Goal: Transaction & Acquisition: Register for event/course

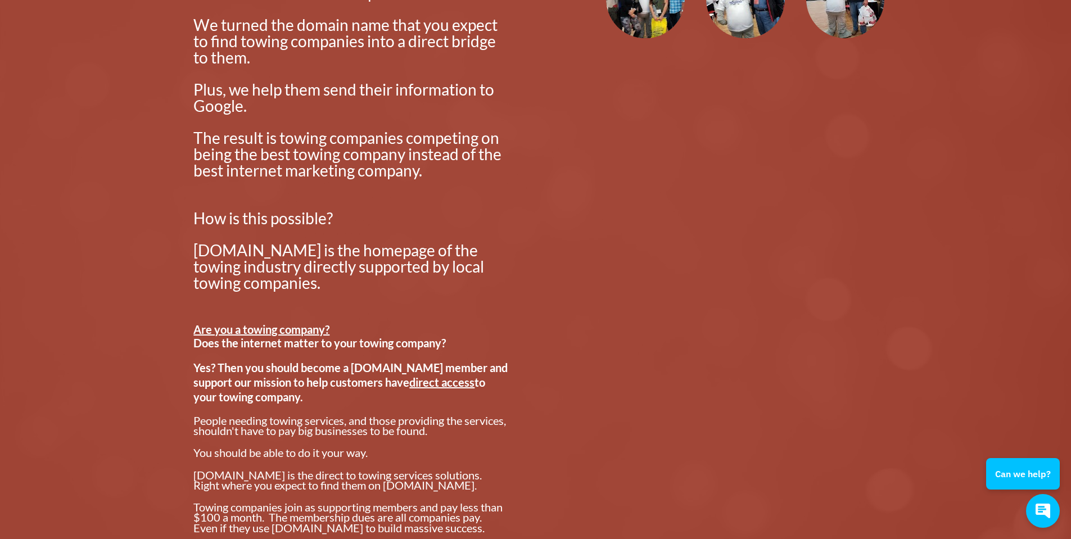
scroll to position [787, 0]
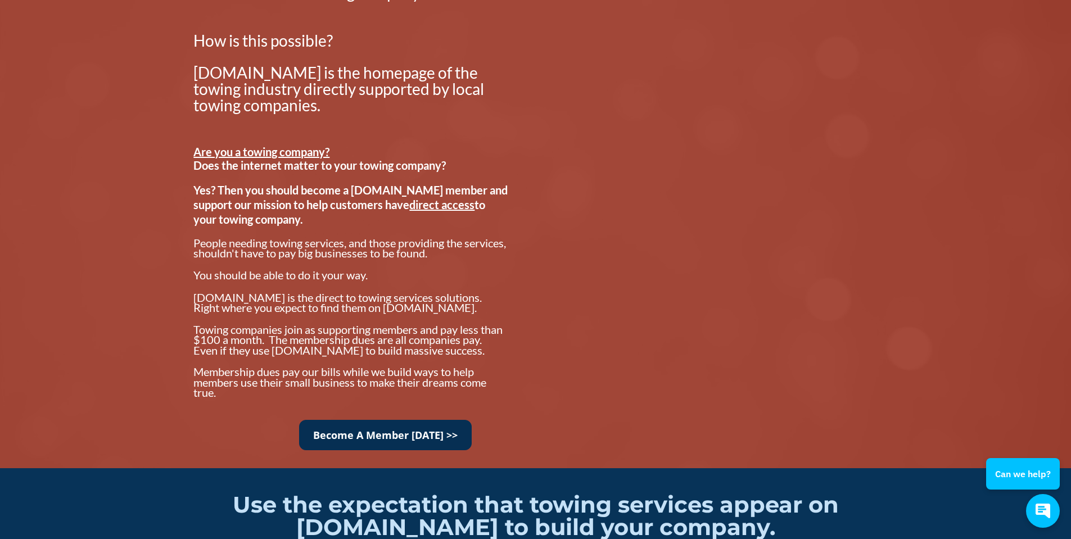
click at [394, 435] on link "Become A Member [DATE] >>" at bounding box center [385, 435] width 173 height 31
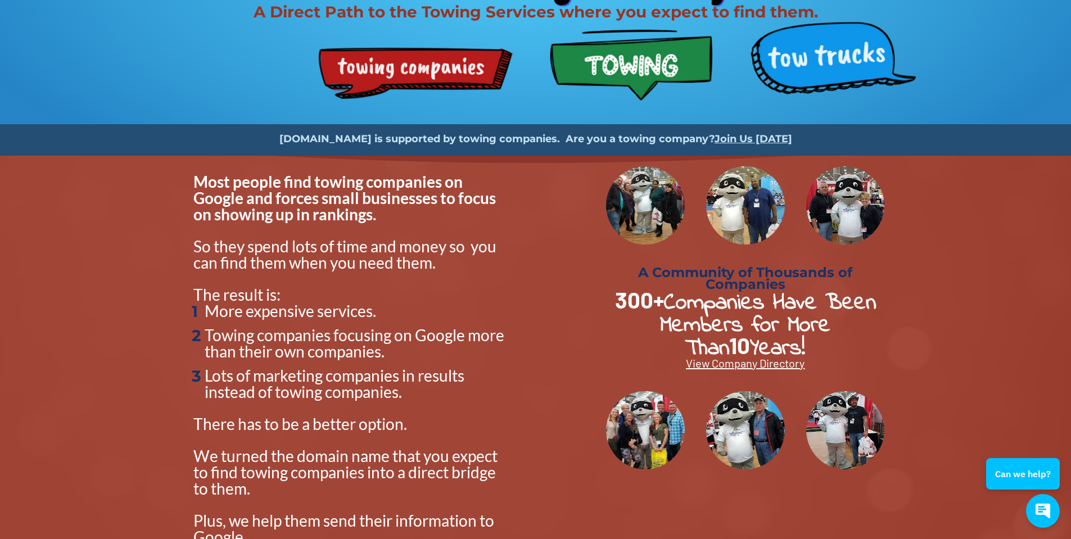
scroll to position [0, 0]
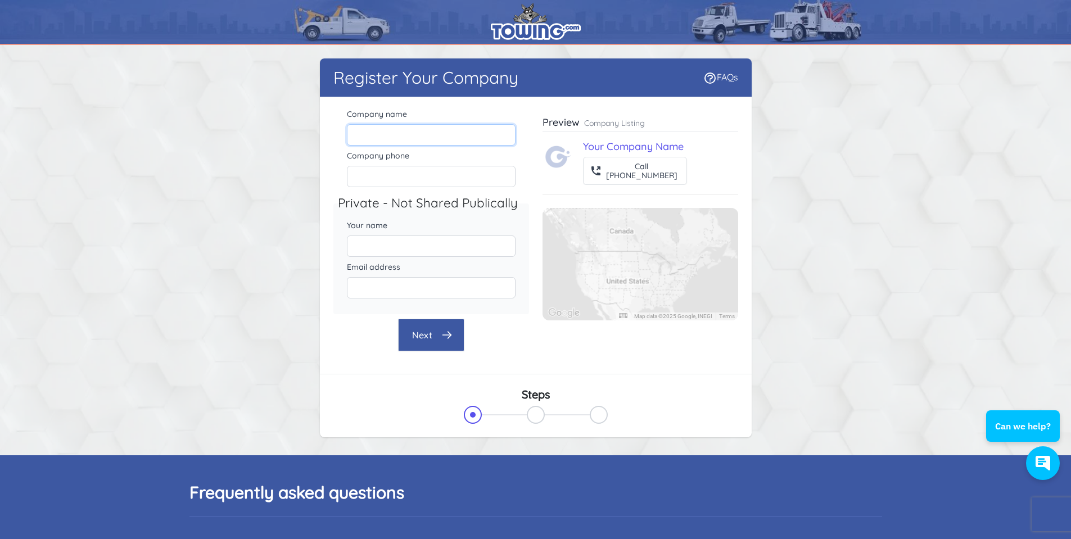
click at [430, 124] on input "Company name" at bounding box center [431, 134] width 169 height 21
type input "KEYZER LOGISTICS LLC"
type input "2489796215"
type input "[PERSON_NAME]"
type input "[EMAIL_ADDRESS][DOMAIN_NAME]"
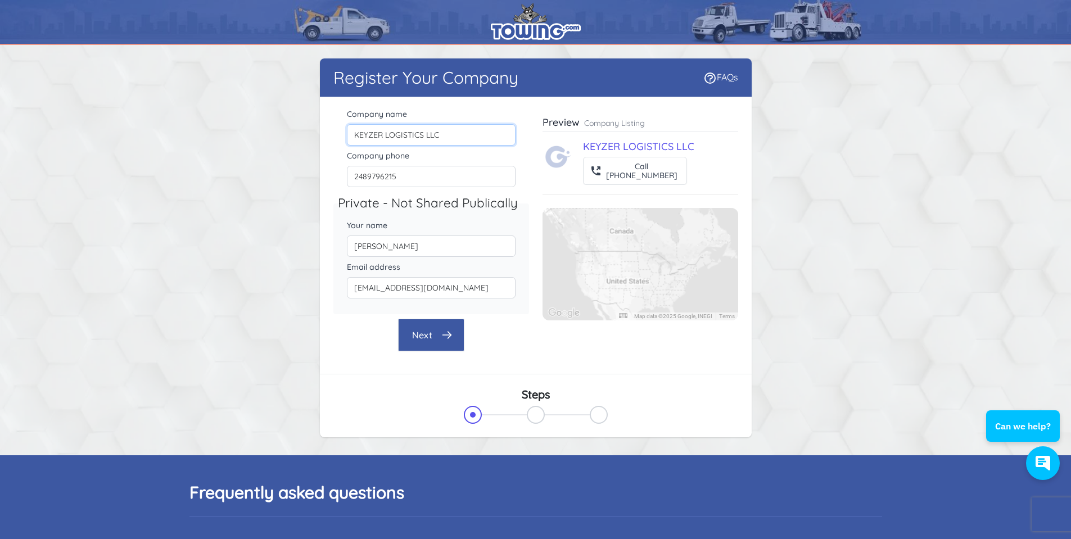
drag, startPoint x: 451, startPoint y: 131, endPoint x: 386, endPoint y: 125, distance: 65.0
click at [386, 125] on input "KEYZER LOGISTICS LLC" at bounding box center [431, 134] width 169 height 21
click at [407, 139] on input "KEYZER Towing" at bounding box center [431, 134] width 169 height 21
type input "KEYZER TOWING"
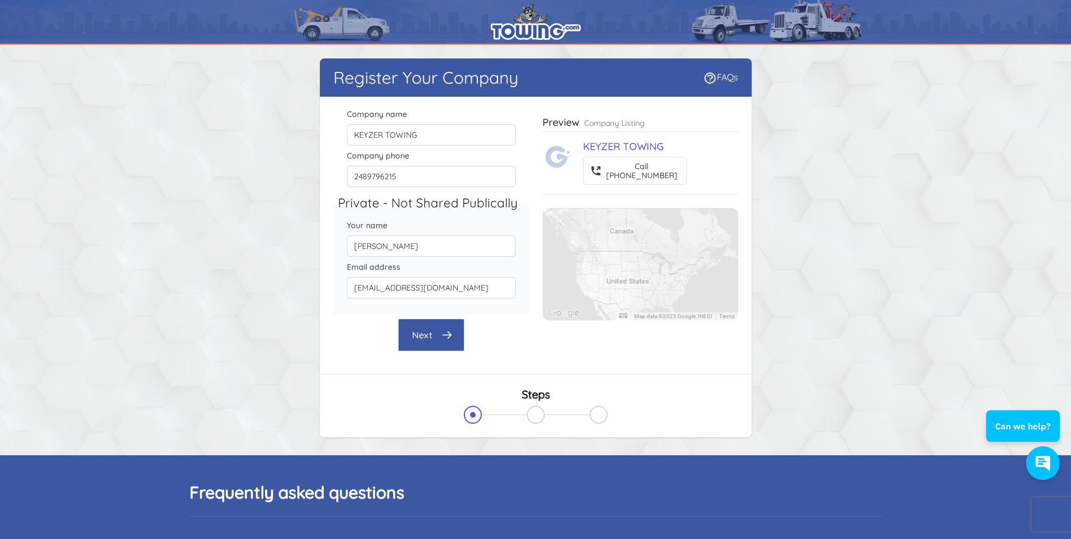
click at [415, 324] on button "Next" at bounding box center [431, 335] width 66 height 33
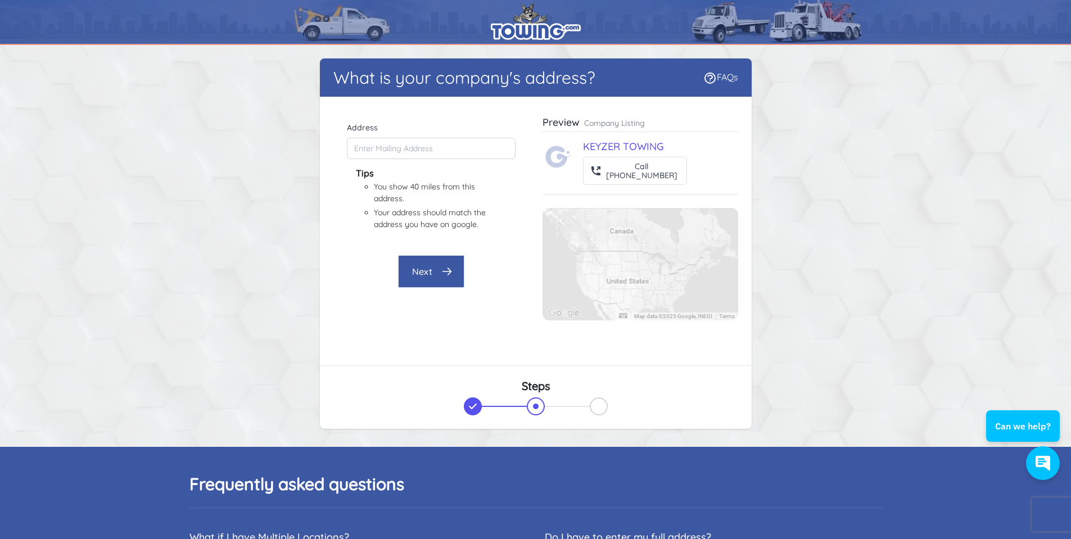
click at [440, 275] on button "Next" at bounding box center [431, 271] width 66 height 33
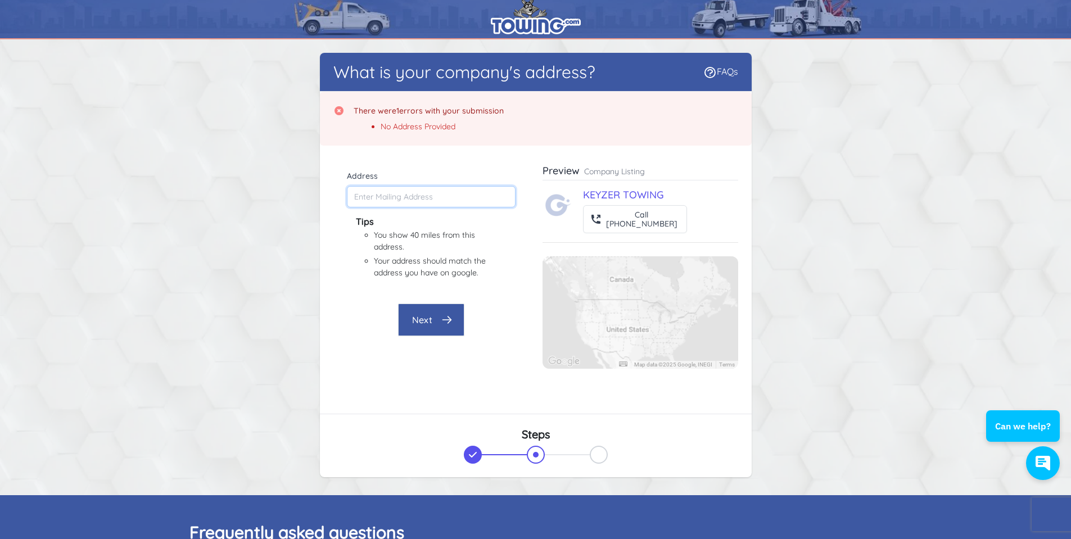
click at [433, 196] on input "Address" at bounding box center [431, 196] width 169 height 21
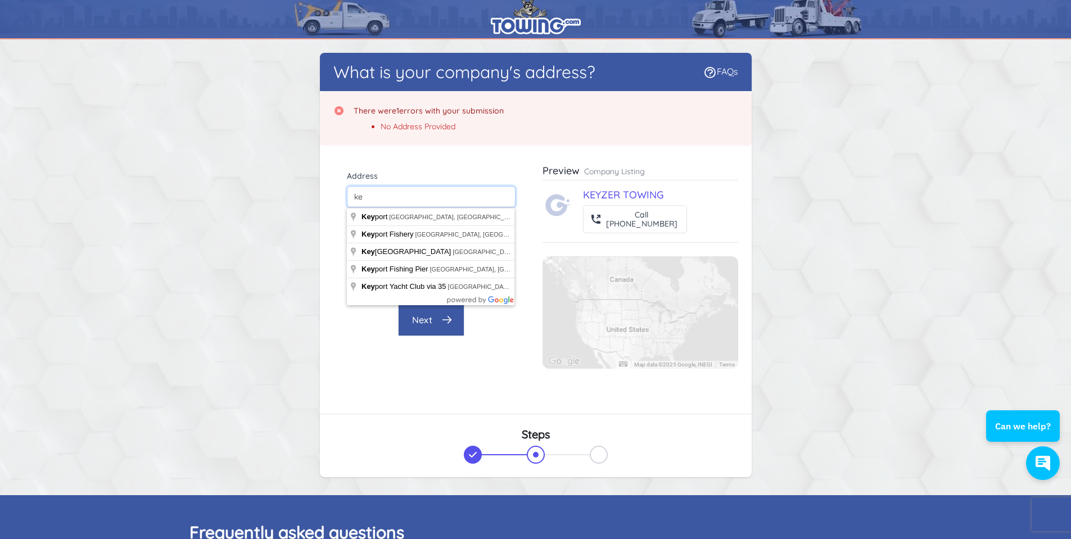
type input "k"
type input "2"
type input "[STREET_ADDRESS][PERSON_NAME]"
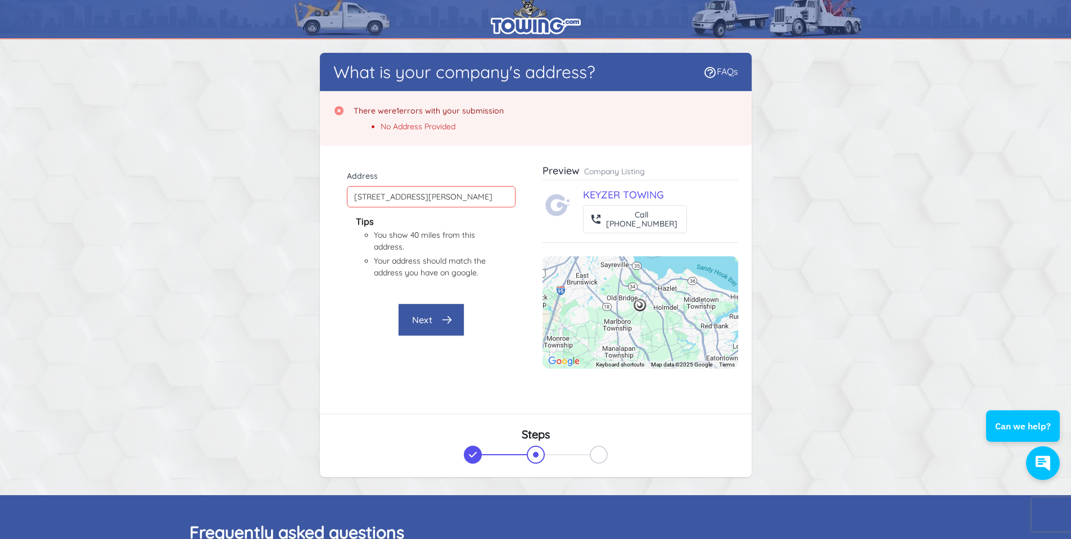
click at [430, 325] on button "Next" at bounding box center [431, 320] width 66 height 33
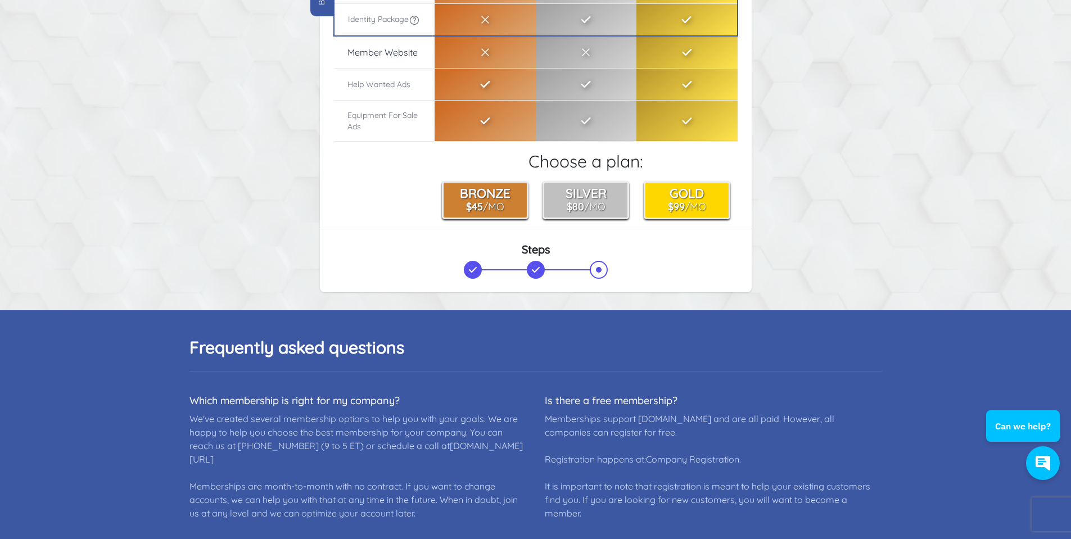
scroll to position [287, 0]
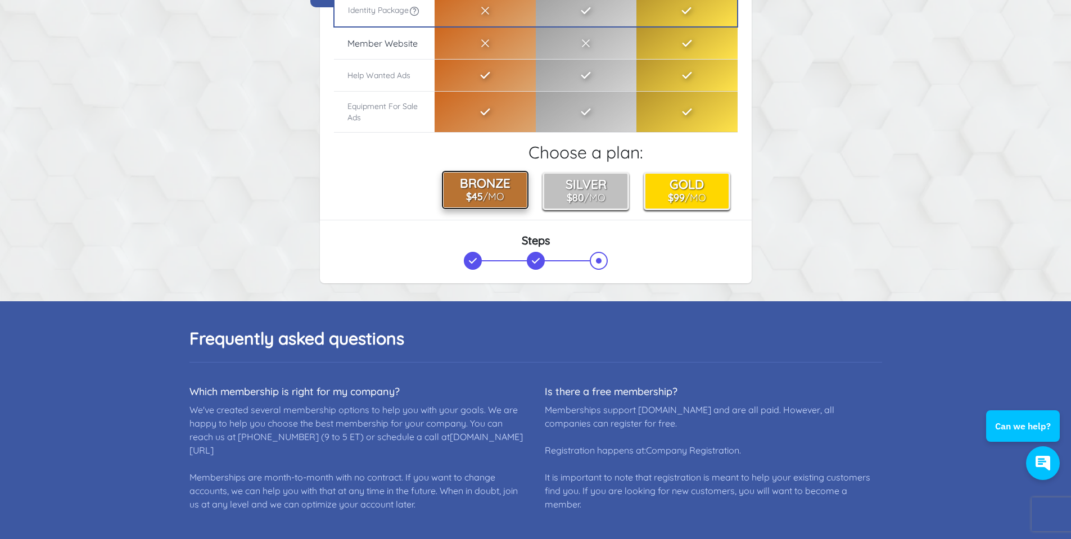
click at [482, 196] on b "$45" at bounding box center [474, 196] width 17 height 12
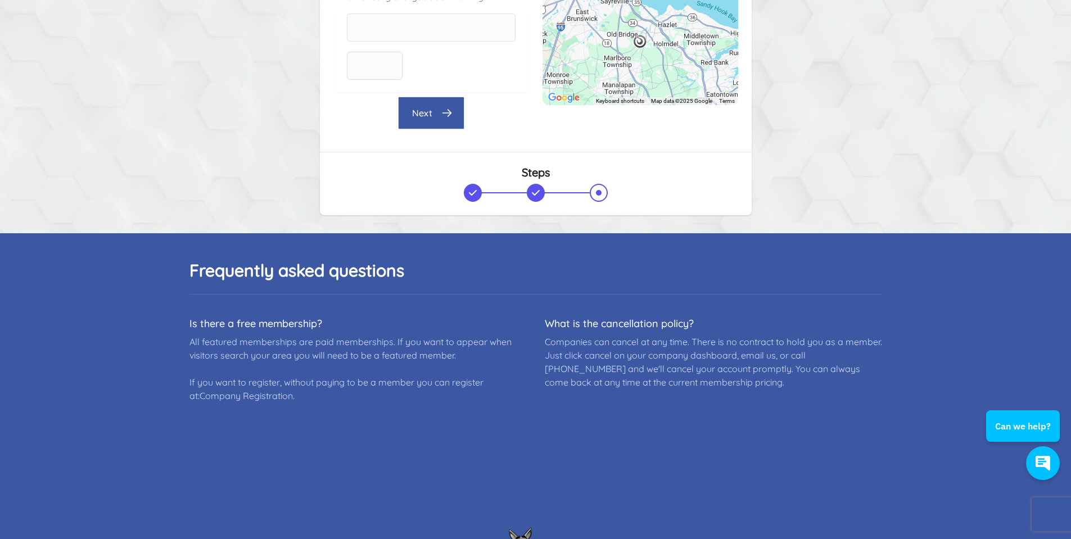
scroll to position [62, 0]
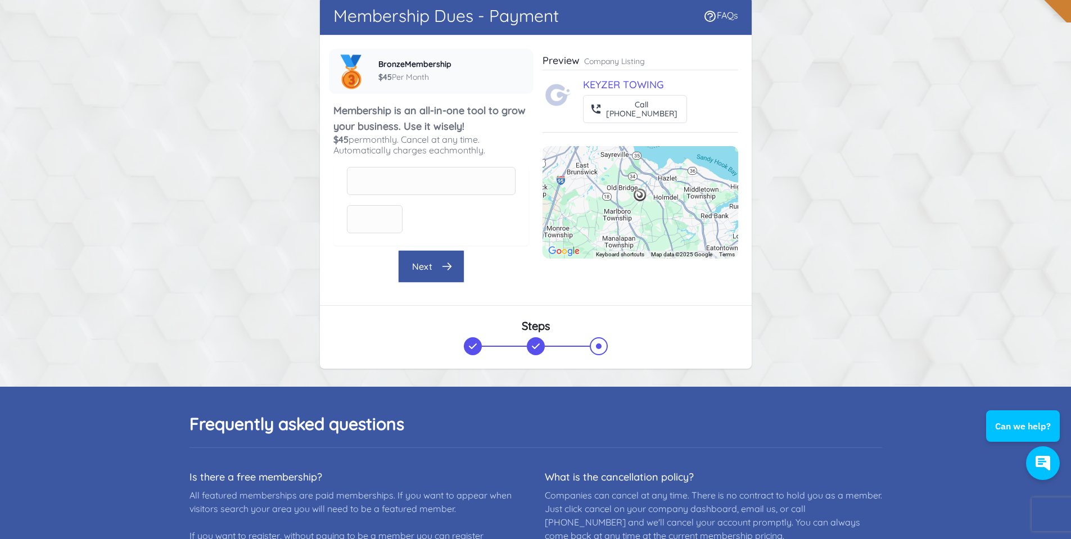
click at [630, 62] on p "Company Listing" at bounding box center [614, 61] width 61 height 11
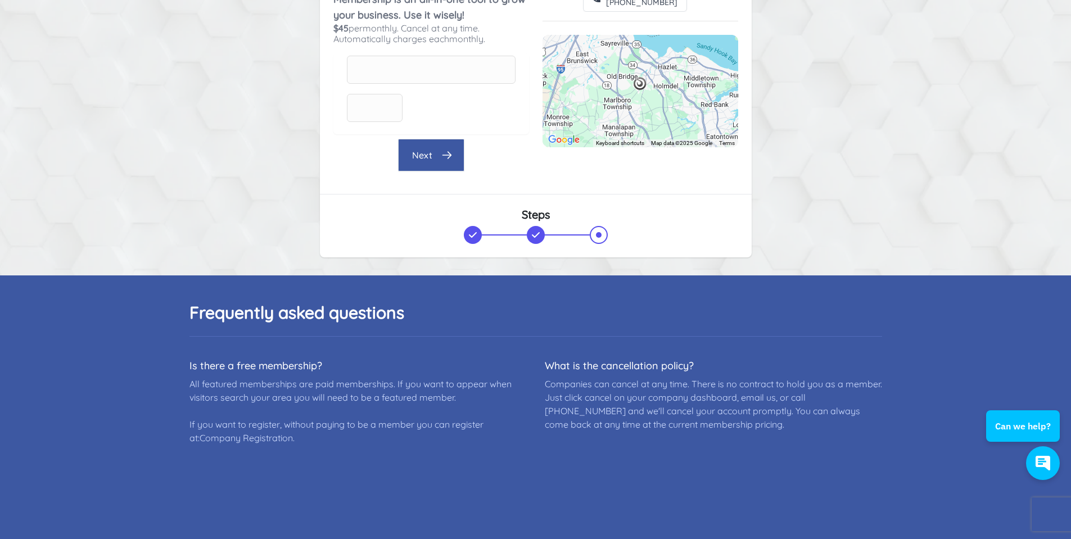
scroll to position [174, 0]
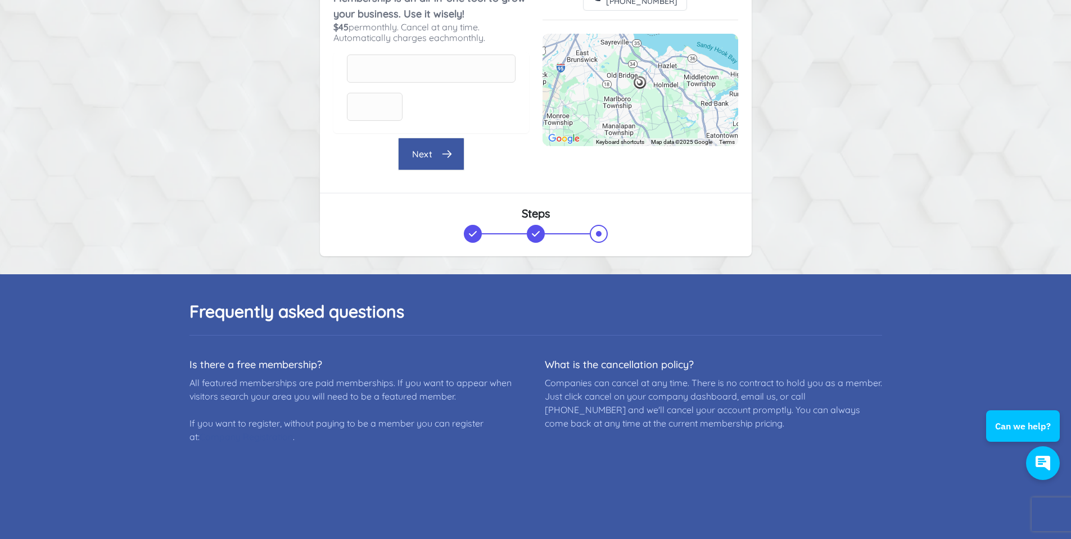
click at [279, 436] on link "Company Registration" at bounding box center [246, 436] width 93 height 11
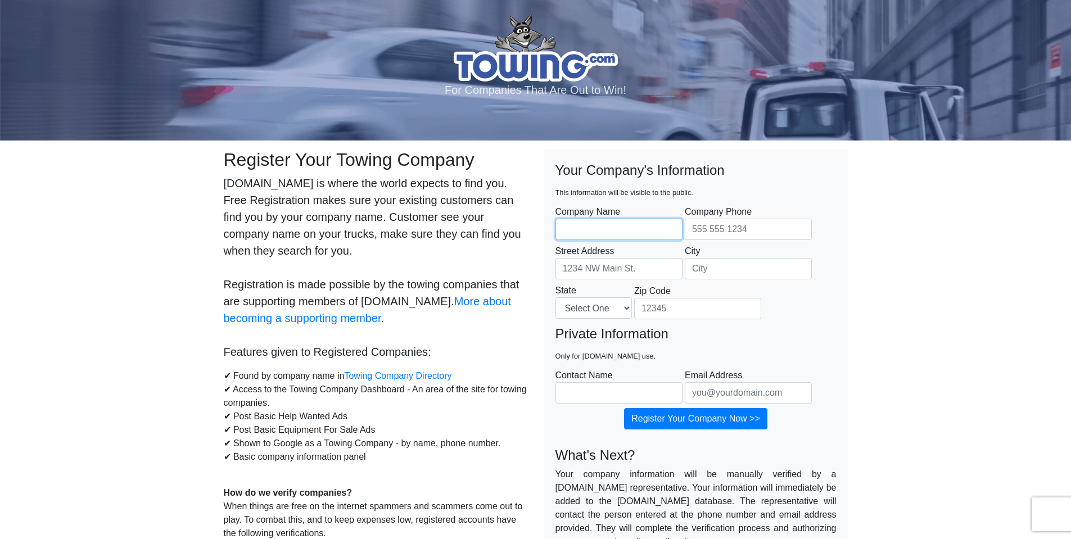
click at [620, 224] on input "Company Name" at bounding box center [618, 229] width 127 height 21
type input "KEYZER LOGISTICS LLC"
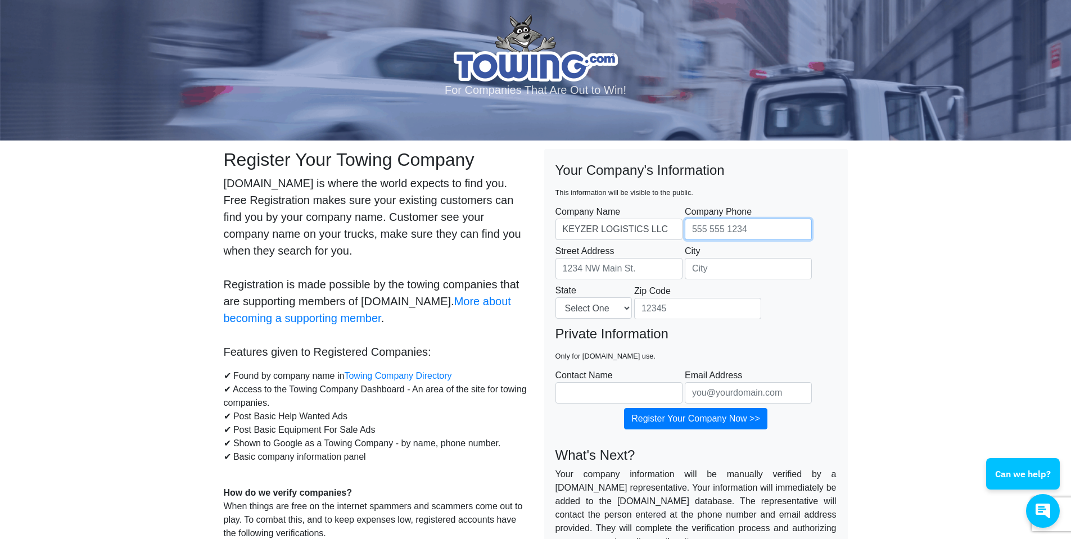
type input "2489796215"
type input "6 mioduski ct"
type input "Parlin"
select select "NJ"
type input "08859"
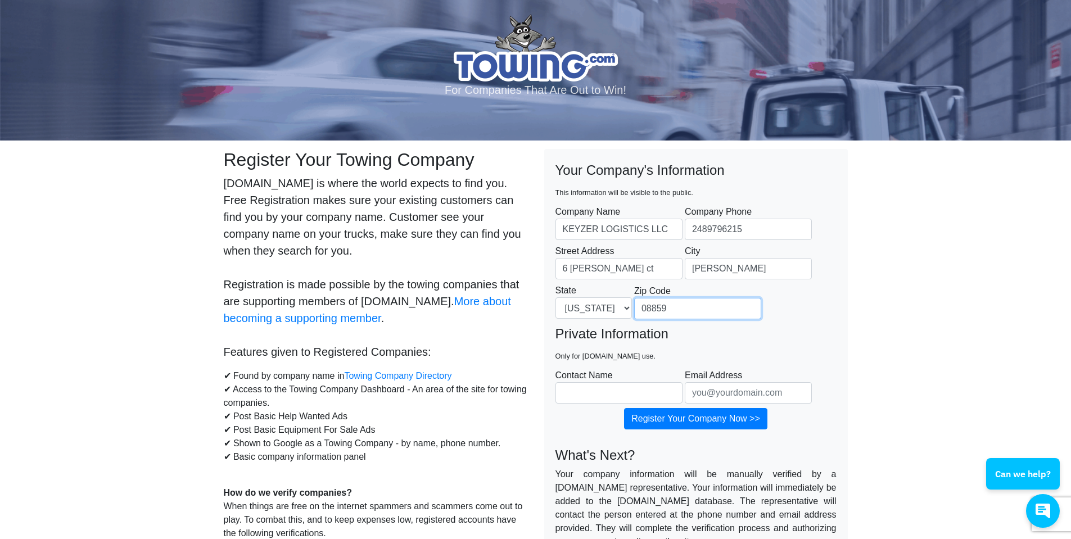
type input "[PERSON_NAME]"
type input "[EMAIL_ADDRESS][DOMAIN_NAME]"
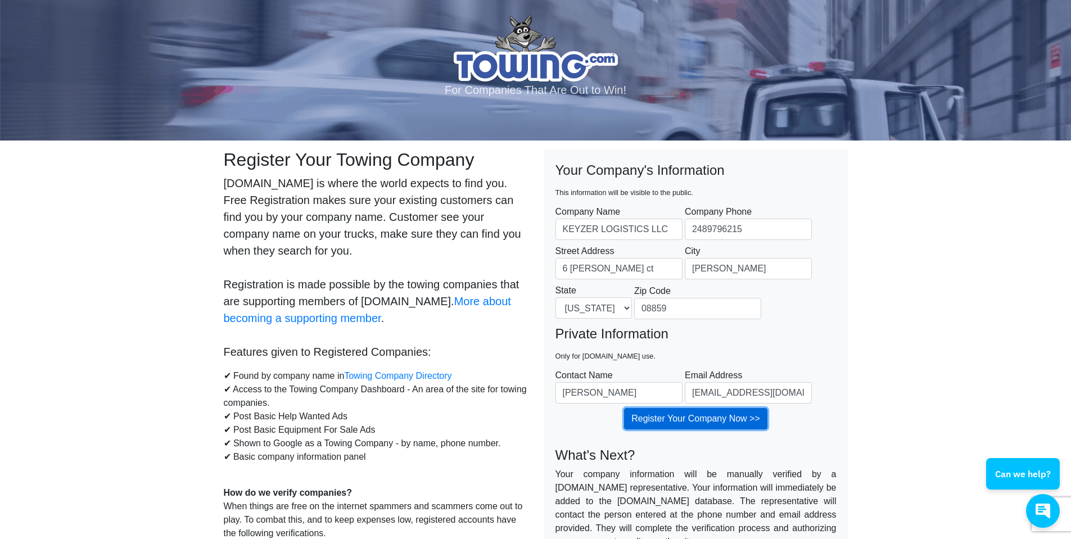
click at [656, 419] on input "Register Your Company Now >>" at bounding box center [695, 418] width 143 height 21
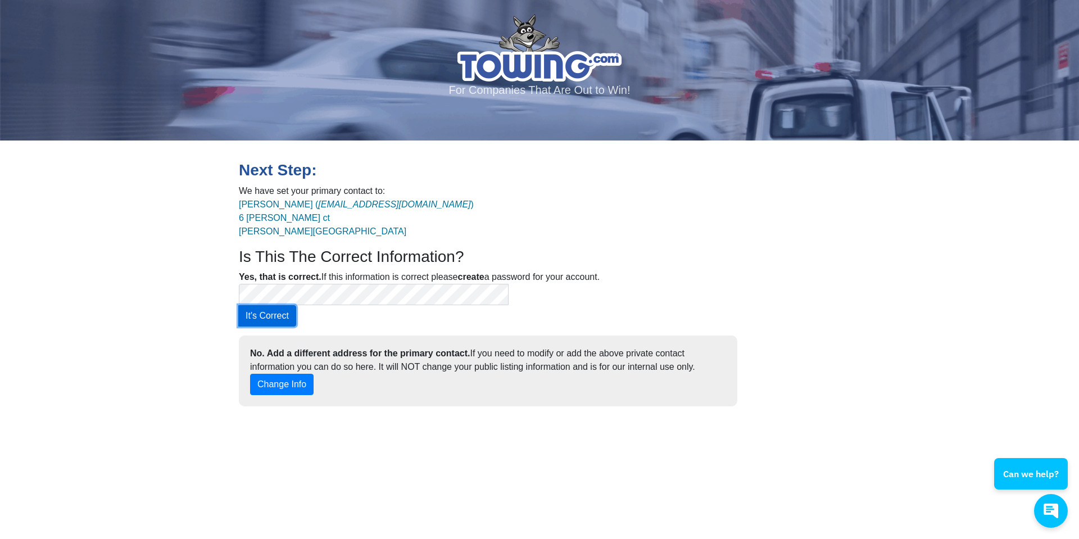
click at [296, 305] on button "It's Correct" at bounding box center [267, 315] width 58 height 21
